Goal: Task Accomplishment & Management: Use online tool/utility

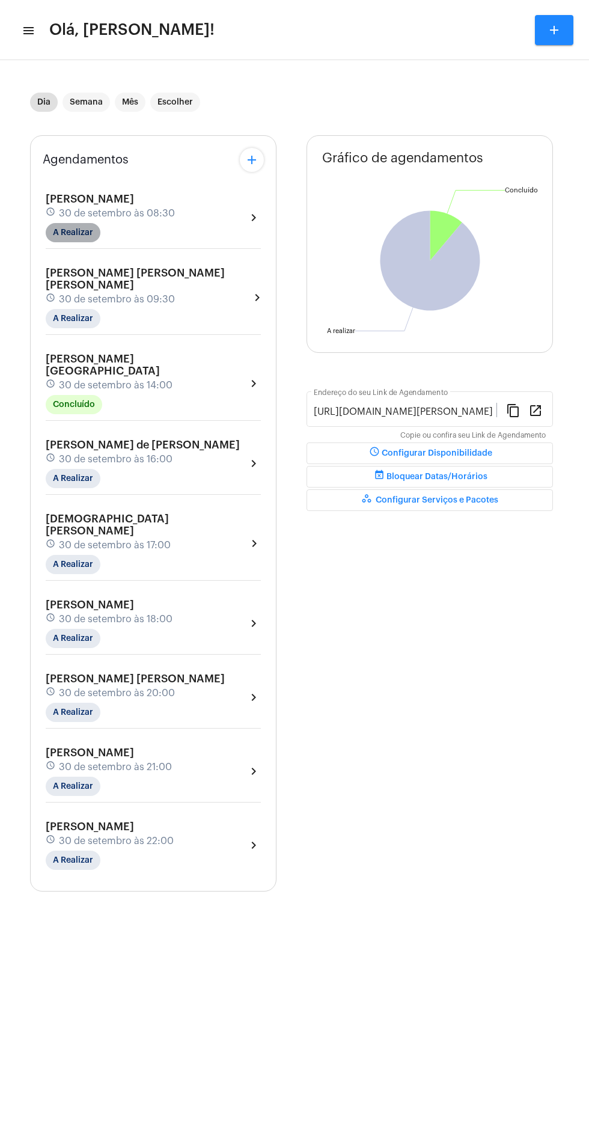
click at [73, 232] on mat-chip "A Realizar" at bounding box center [73, 232] width 55 height 19
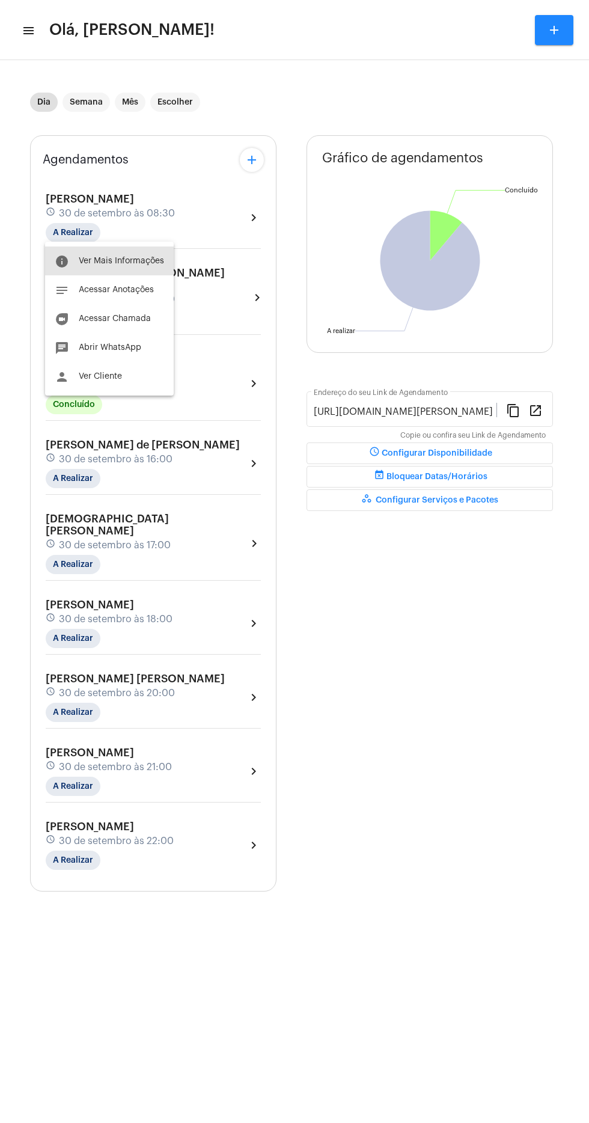
click at [135, 261] on span "Ver Mais Informações" at bounding box center [121, 261] width 85 height 8
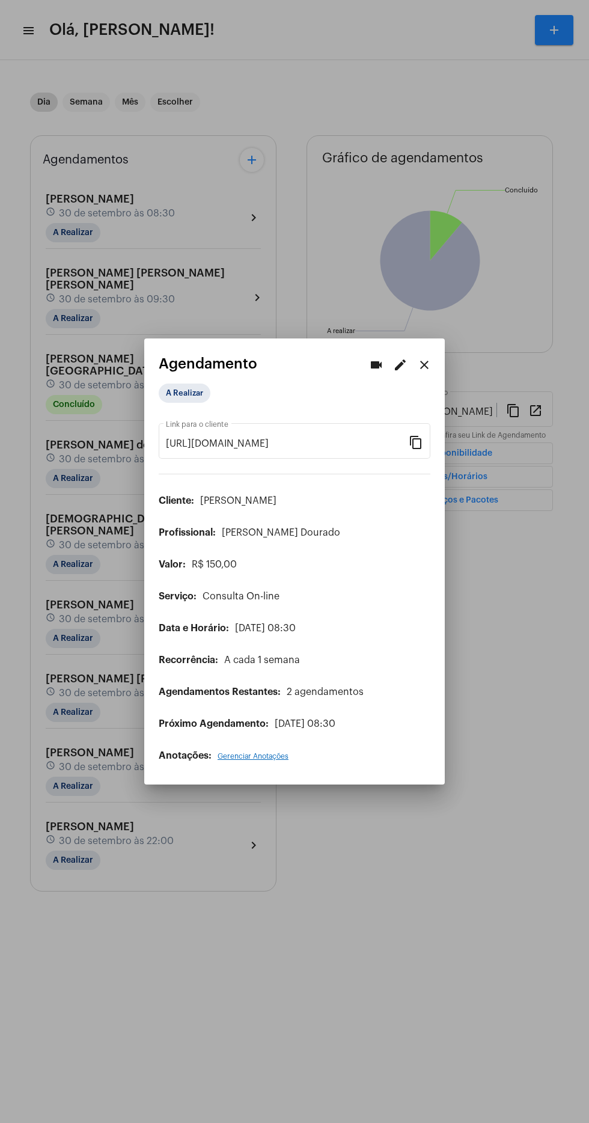
click at [90, 1082] on div at bounding box center [294, 561] width 589 height 1123
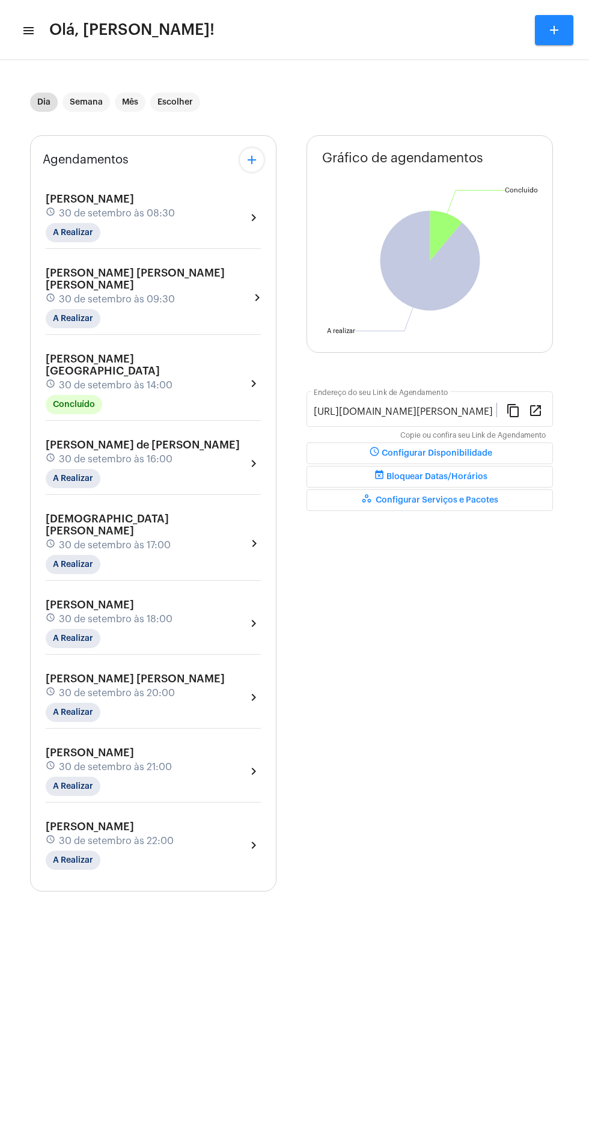
click at [134, 194] on span "[PERSON_NAME]" at bounding box center [90, 199] width 88 height 11
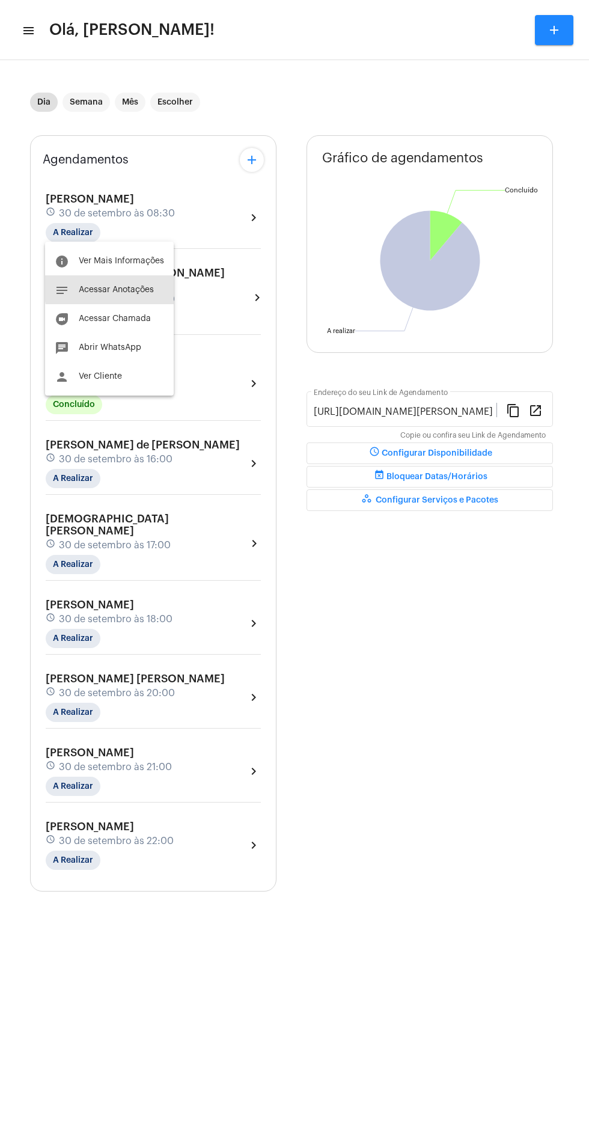
click at [143, 287] on span "Acessar Anotações" at bounding box center [116, 290] width 75 height 8
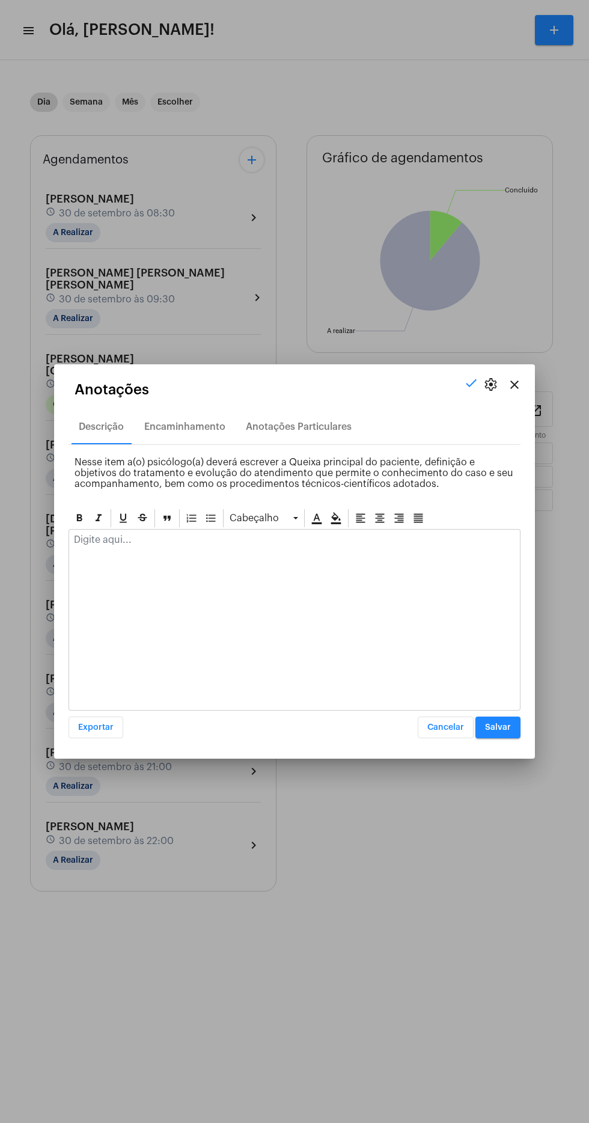
click at [87, 1055] on div at bounding box center [294, 561] width 589 height 1123
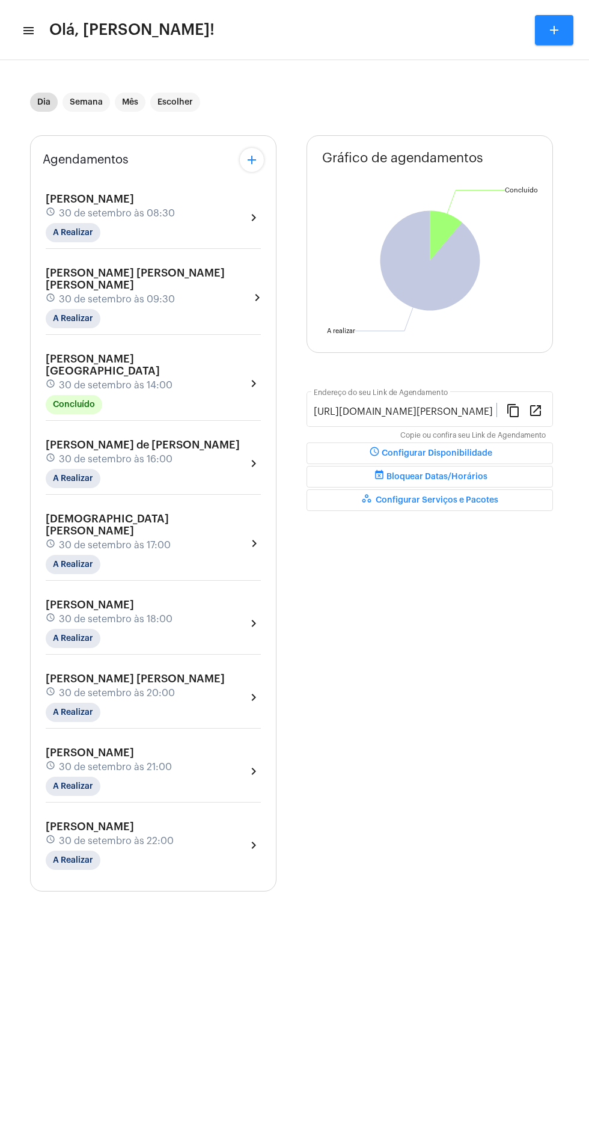
click at [87, 1054] on mat-sidenav-content "menu Olá, [PERSON_NAME]! add Dia Semana Mês Escolher Agendamentos add [PERSON_N…" at bounding box center [294, 561] width 589 height 1123
click at [87, 238] on mat-chip "A Realizar" at bounding box center [73, 232] width 55 height 19
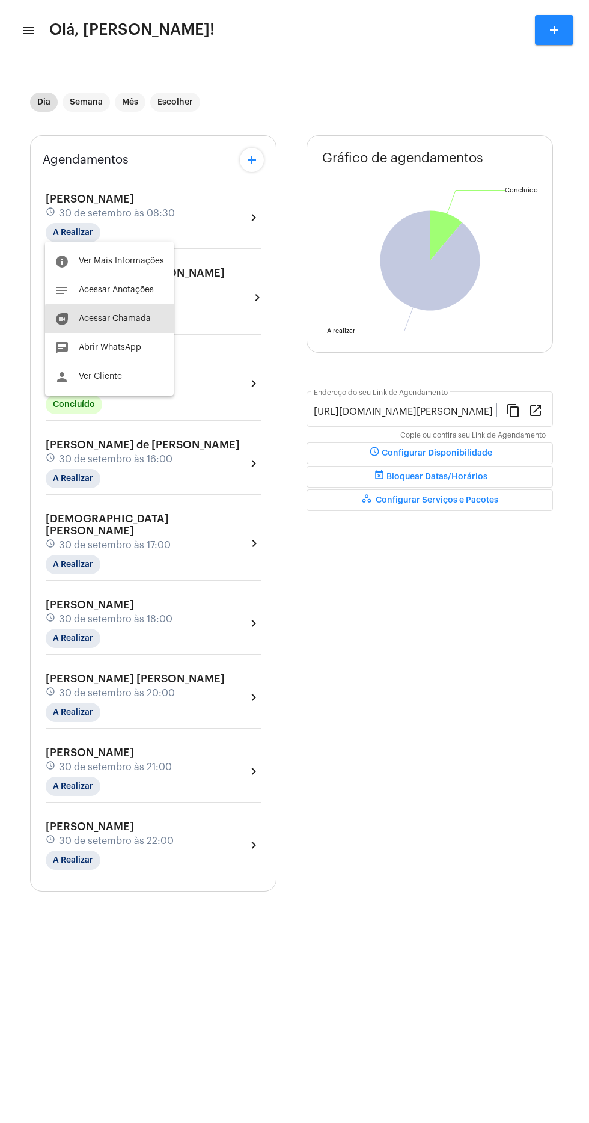
click at [133, 321] on span "Acessar Chamada" at bounding box center [115, 319] width 72 height 8
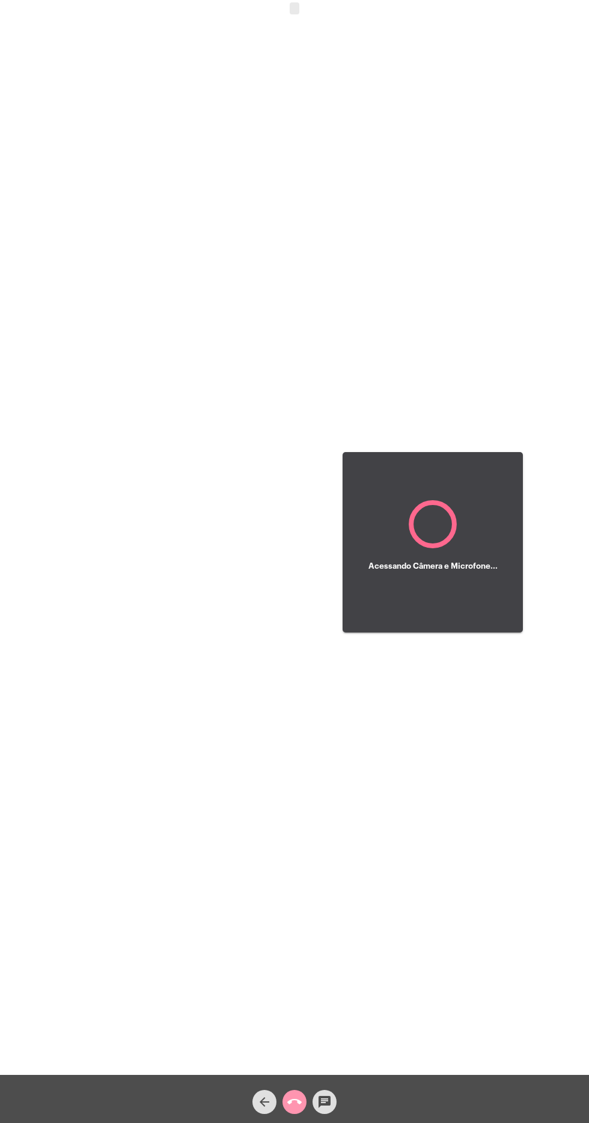
click at [250, 1103] on div "arrow_back" at bounding box center [265, 1099] width 30 height 30
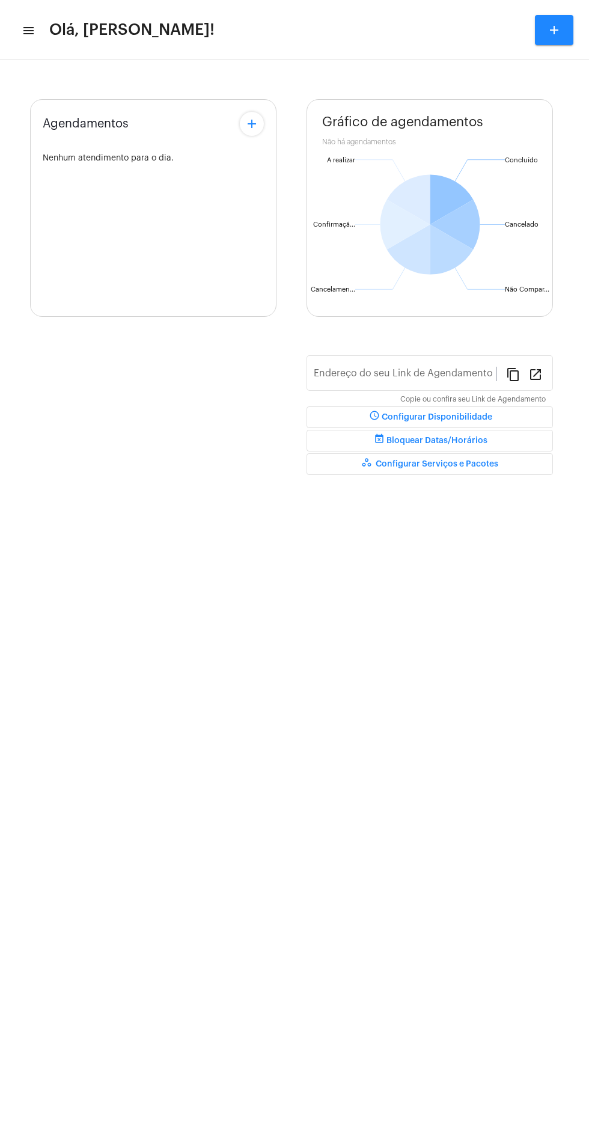
type input "[URL][DOMAIN_NAME][PERSON_NAME]"
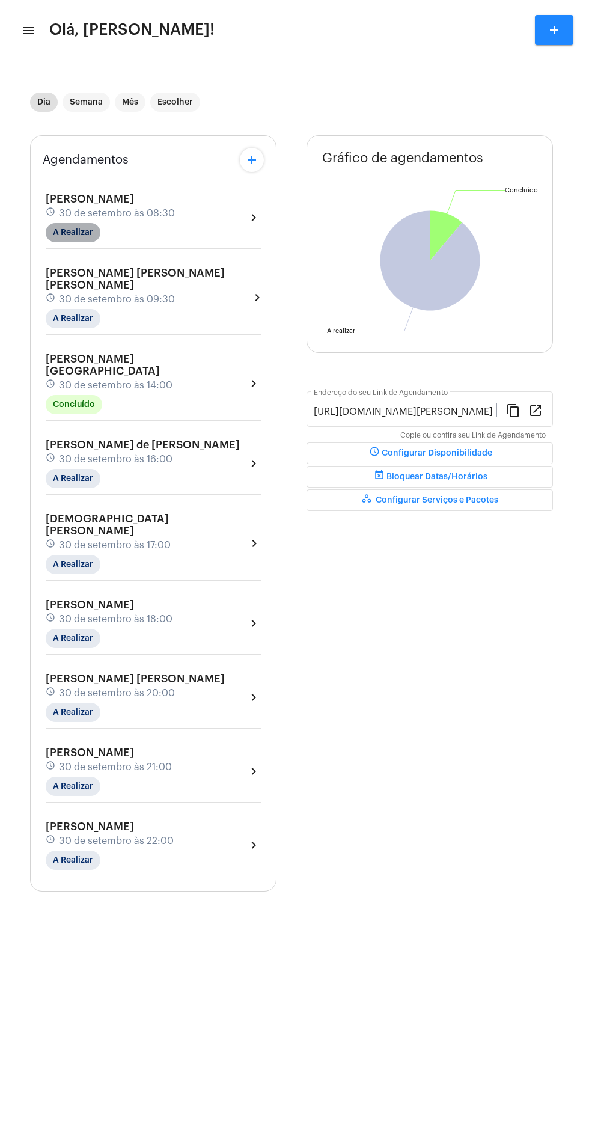
click at [67, 232] on mat-chip "A Realizar" at bounding box center [73, 232] width 55 height 19
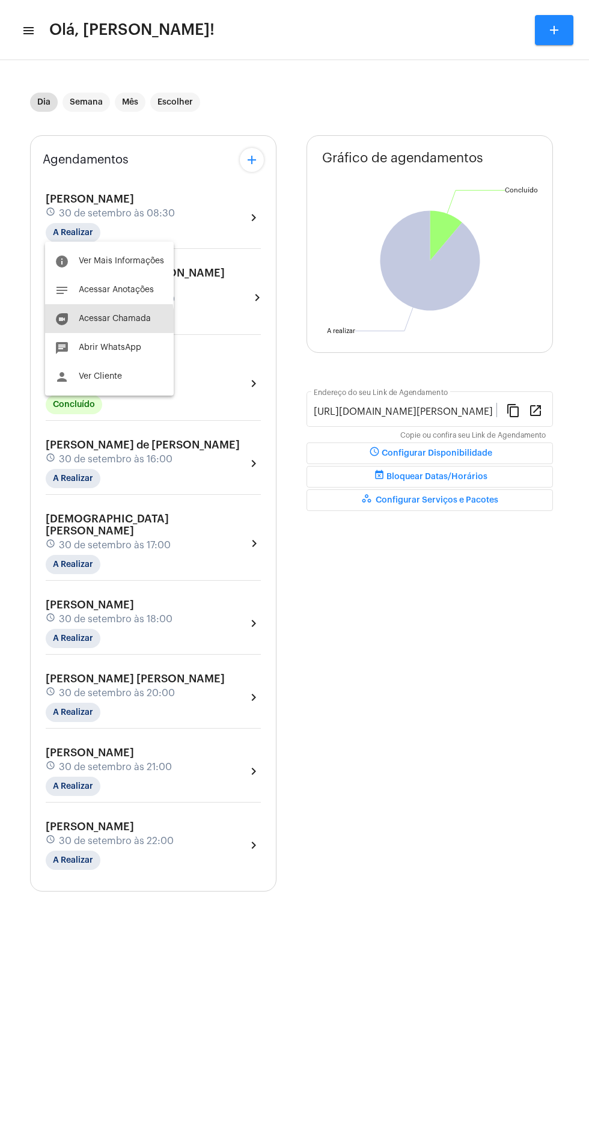
click at [72, 321] on button "duo [PERSON_NAME]" at bounding box center [109, 318] width 129 height 29
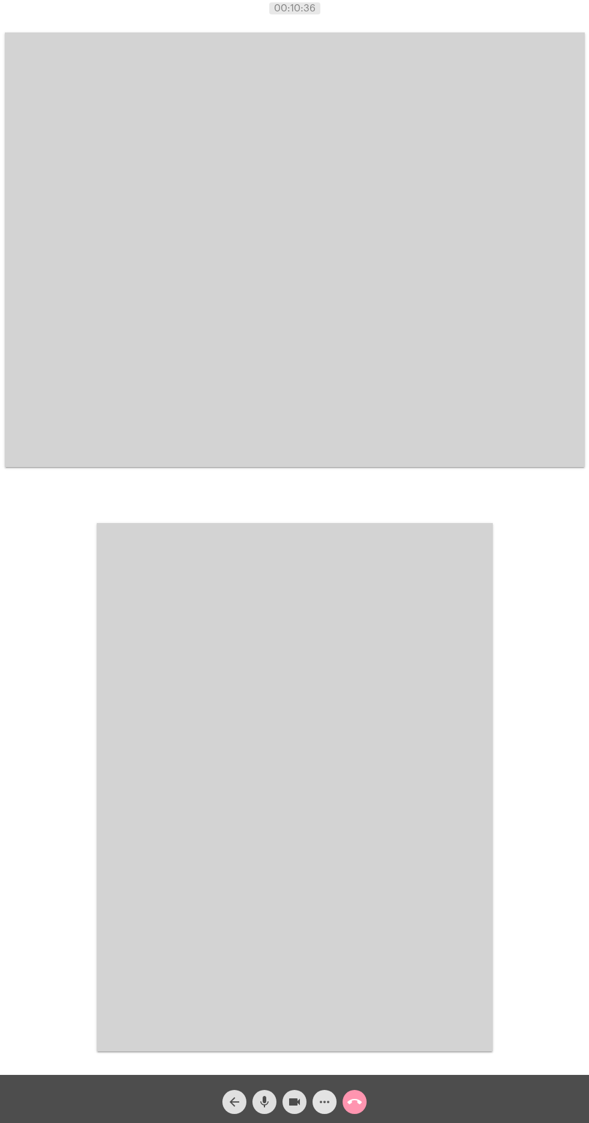
click at [325, 1108] on mat-icon "more_horiz" at bounding box center [325, 1102] width 14 height 14
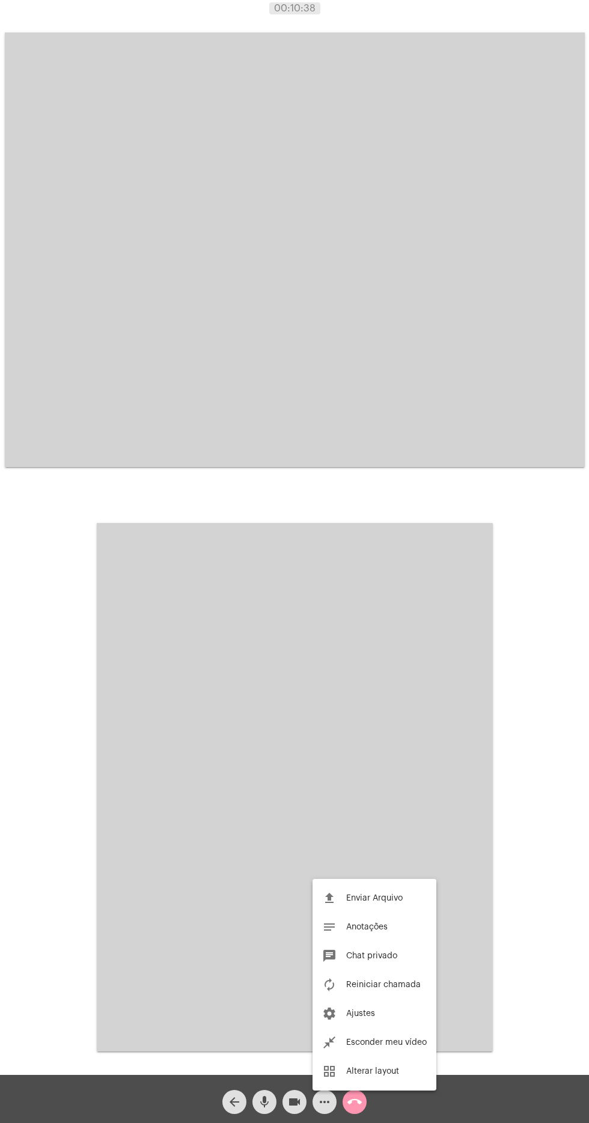
click at [393, 985] on span "Reiniciar chamada" at bounding box center [383, 985] width 75 height 8
